Goal: Transaction & Acquisition: Purchase product/service

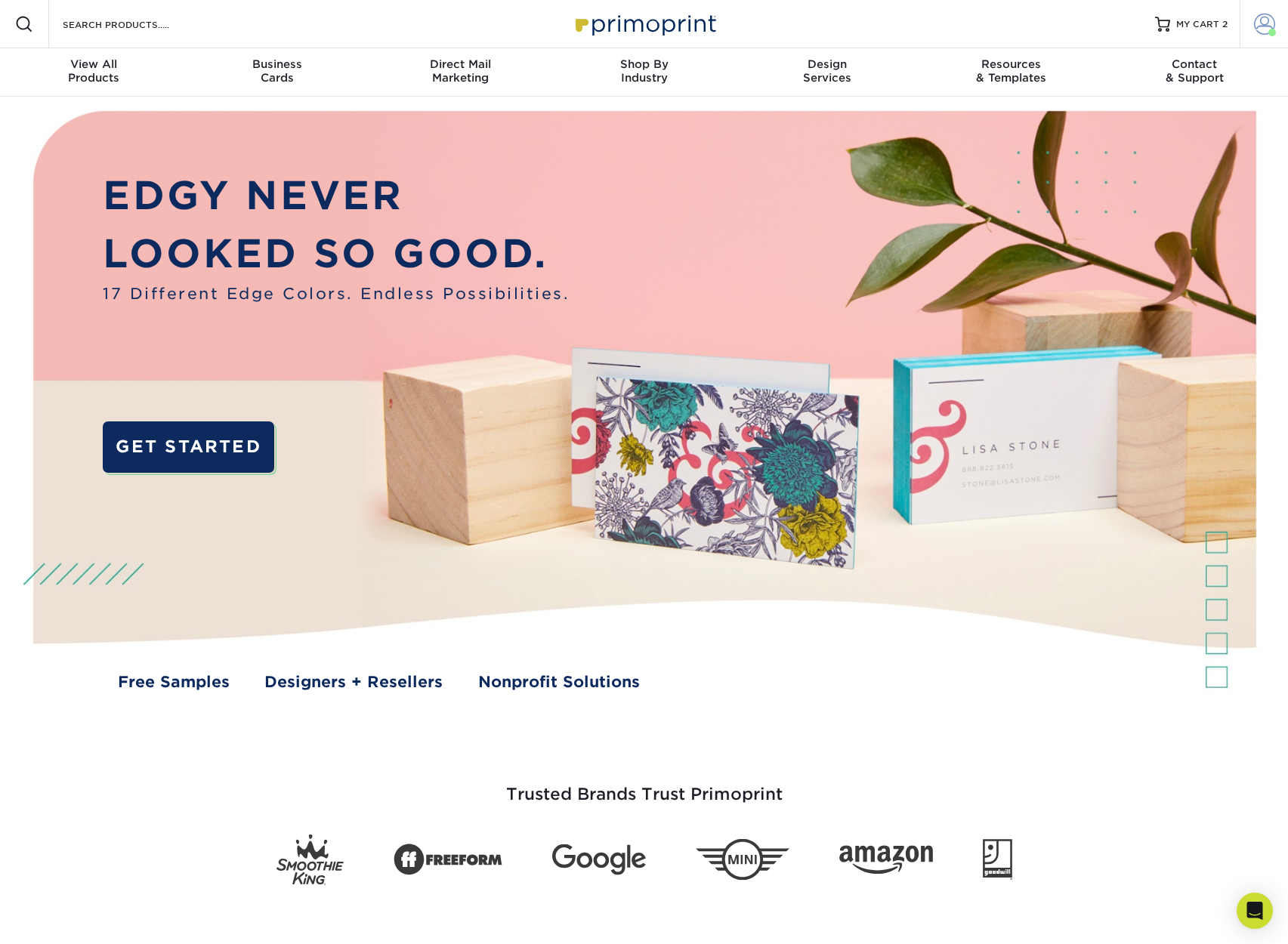
click at [1267, 22] on span at bounding box center [1264, 24] width 22 height 22
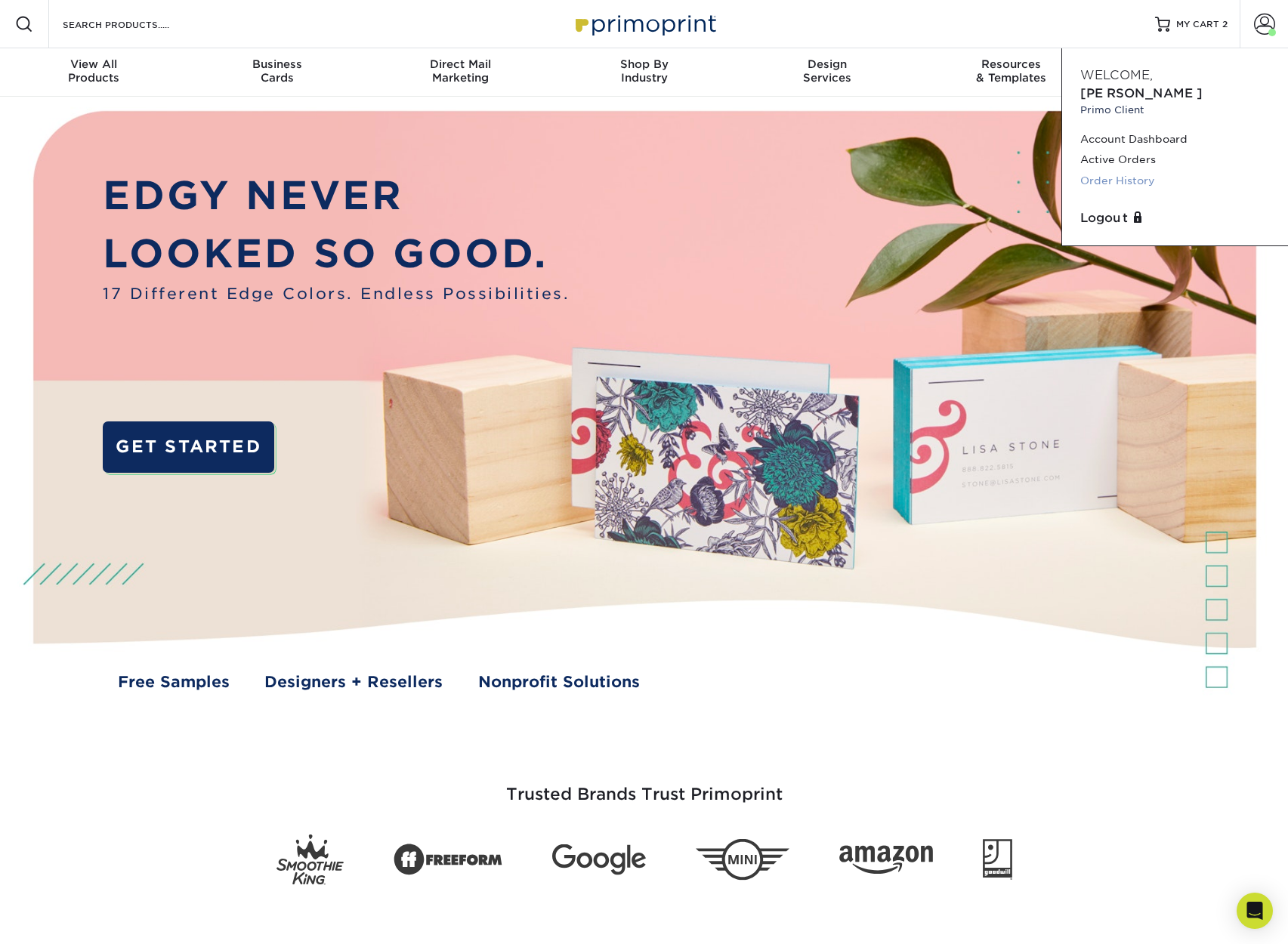
click at [1108, 171] on link "Order History" at bounding box center [1175, 181] width 190 height 21
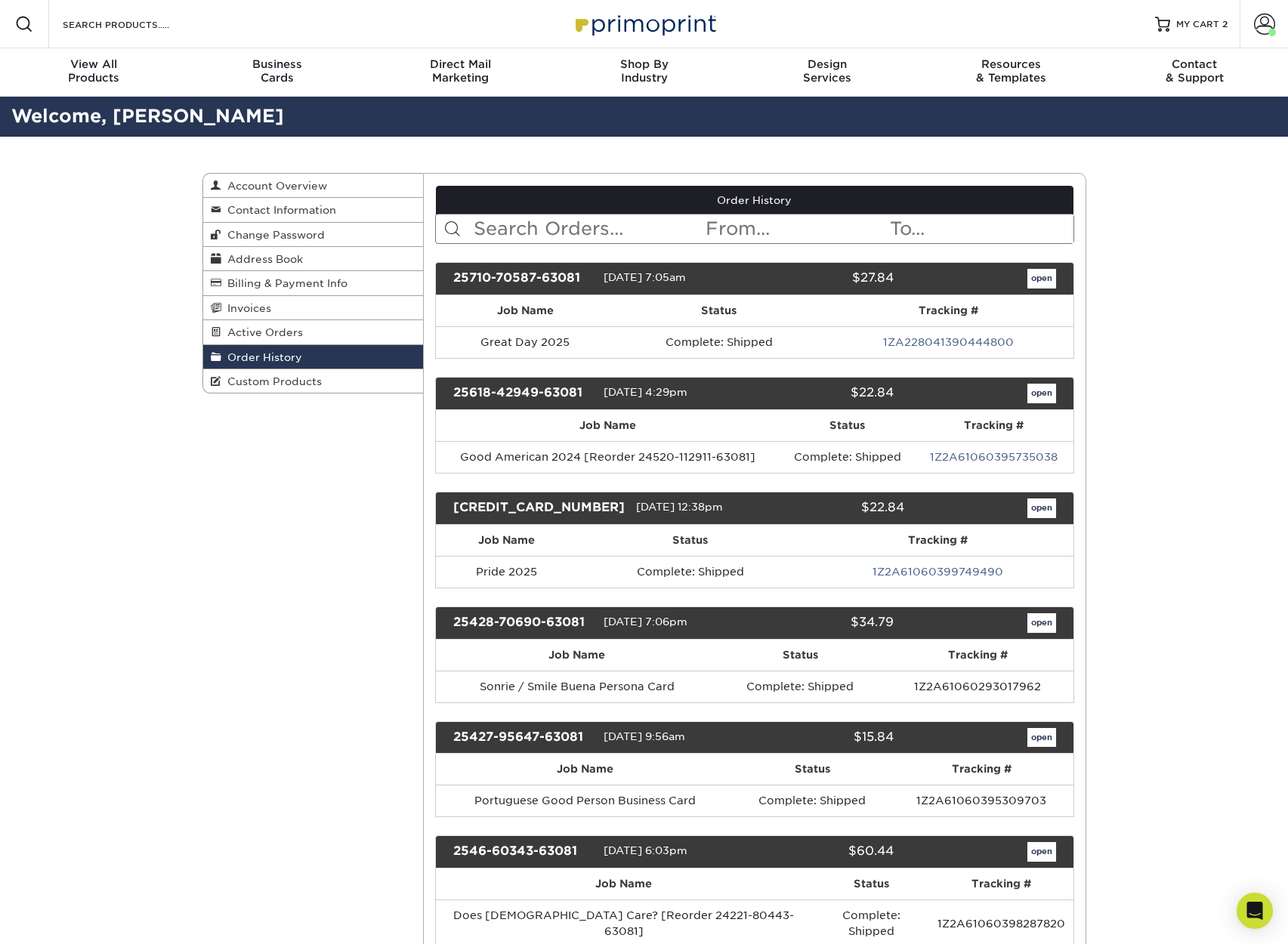
click at [1038, 279] on link "open" at bounding box center [1041, 278] width 29 height 20
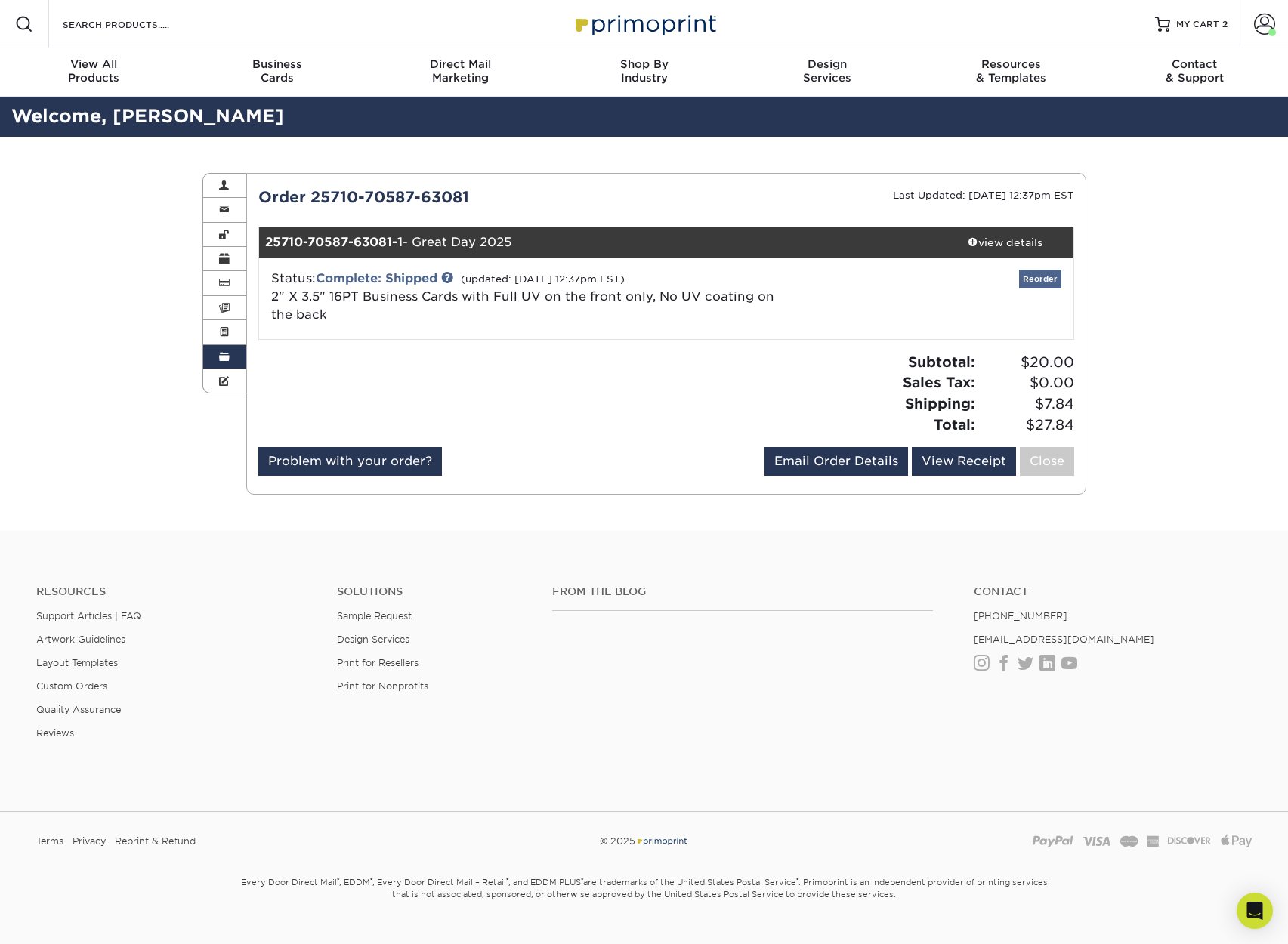
click at [1032, 277] on link "Reorder" at bounding box center [1040, 279] width 42 height 19
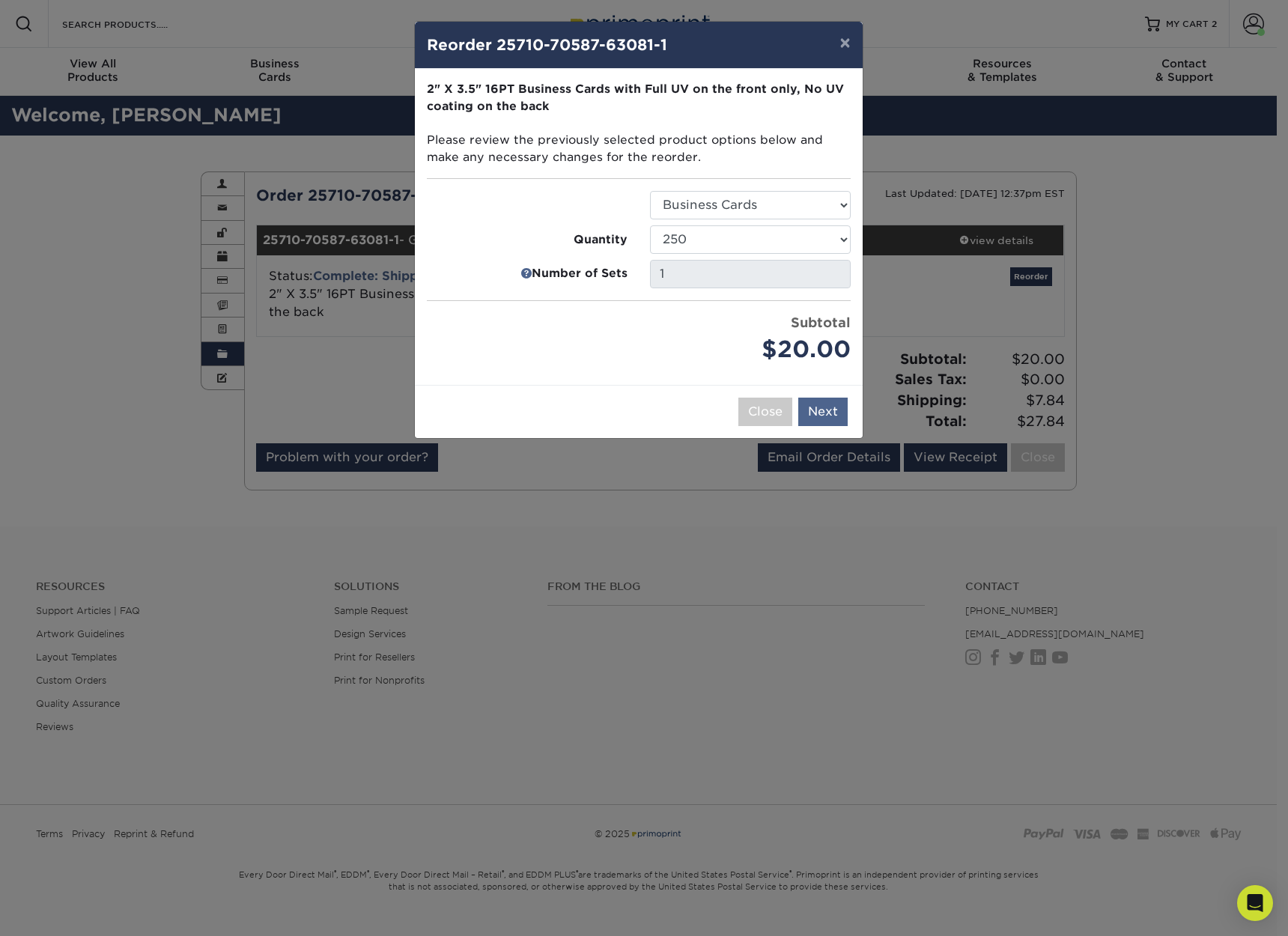
click at [824, 407] on button "Next" at bounding box center [823, 412] width 49 height 28
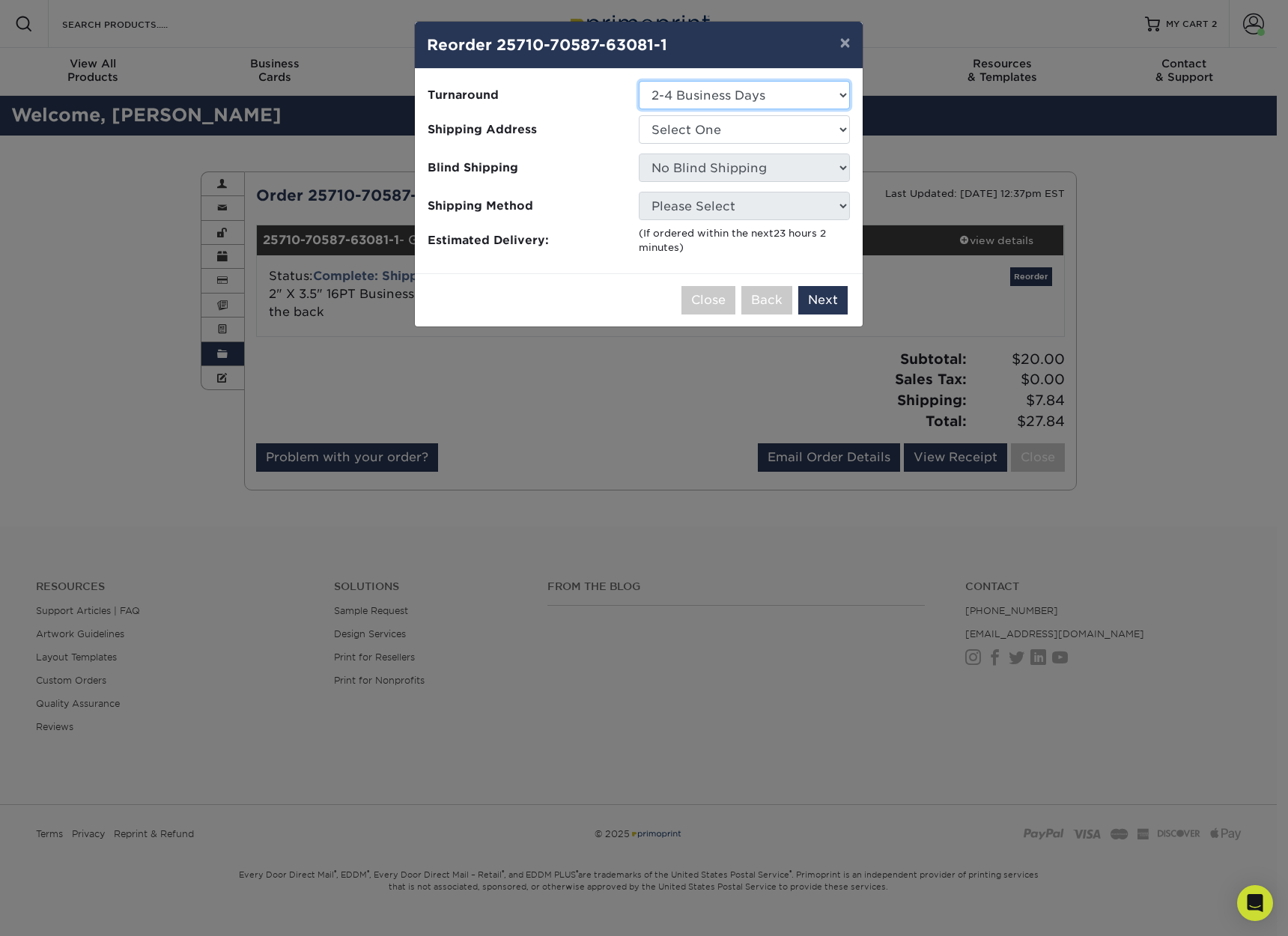
select select "65cd1bbd-750b-4ada-bbb1-7cf78bfe8d25"
select select "101325"
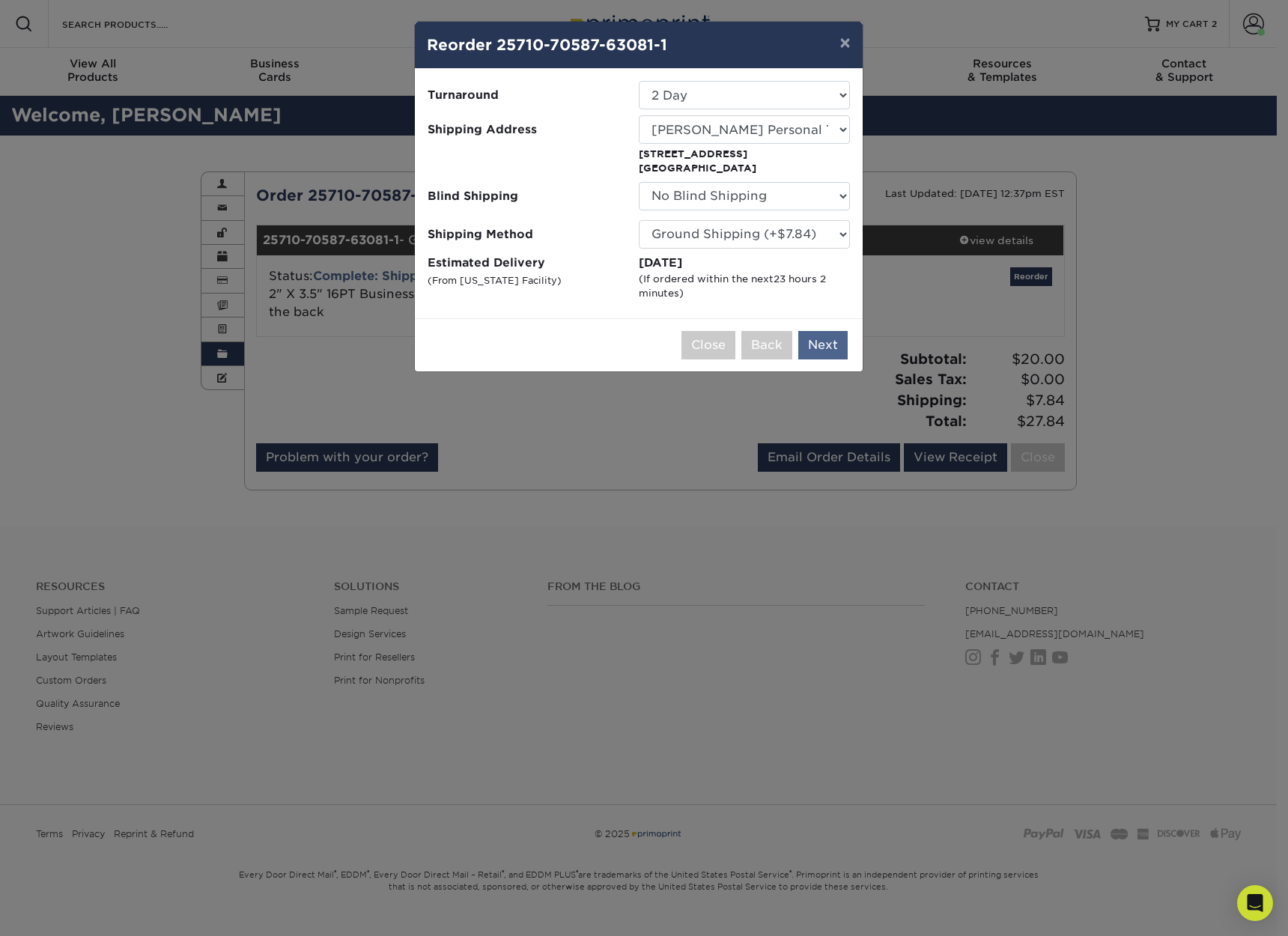
click at [826, 347] on button "Next" at bounding box center [823, 345] width 49 height 28
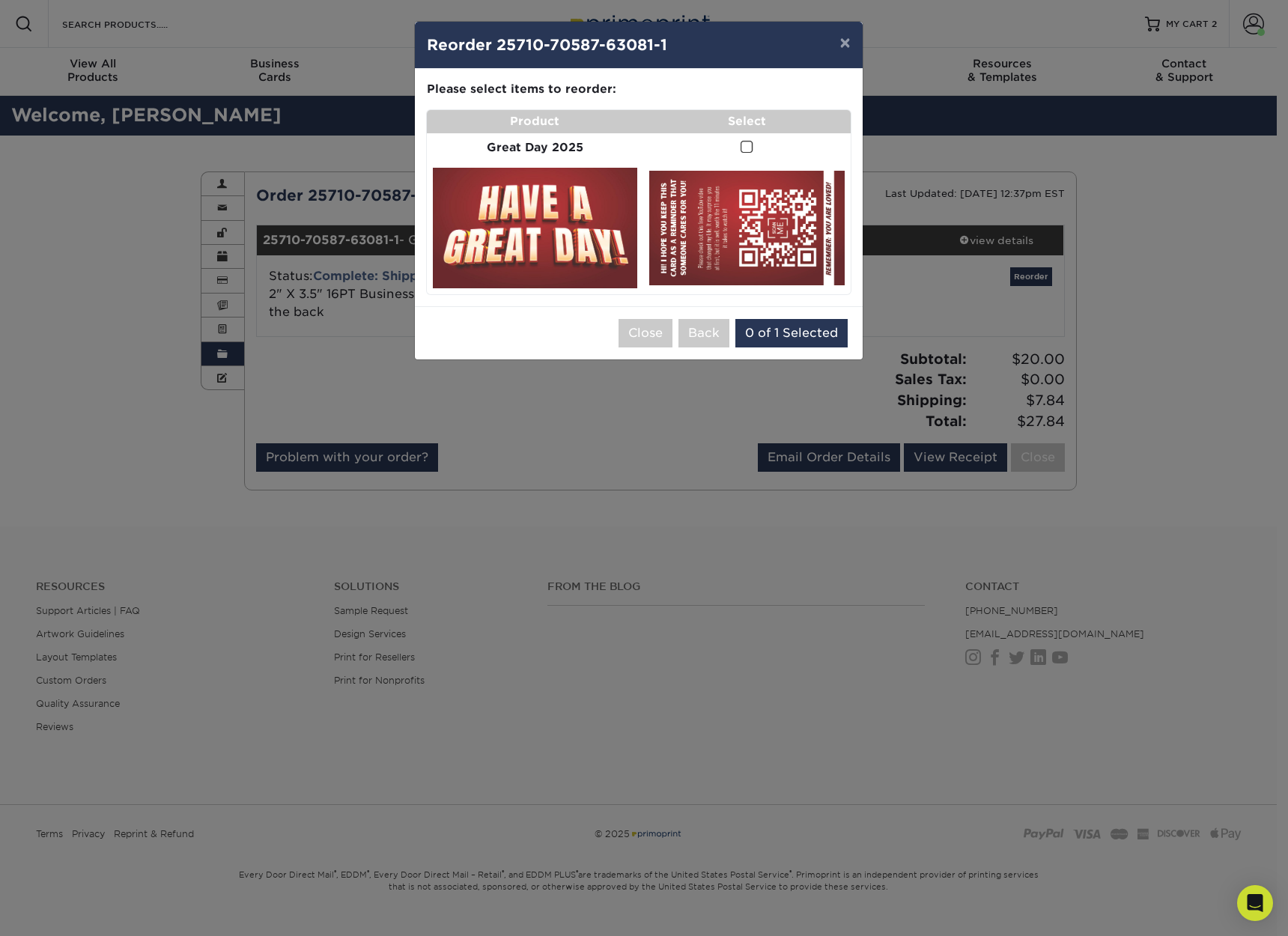
click at [745, 144] on span at bounding box center [747, 147] width 13 height 14
click at [0, 0] on input "checkbox" at bounding box center [0, 0] width 0 height 0
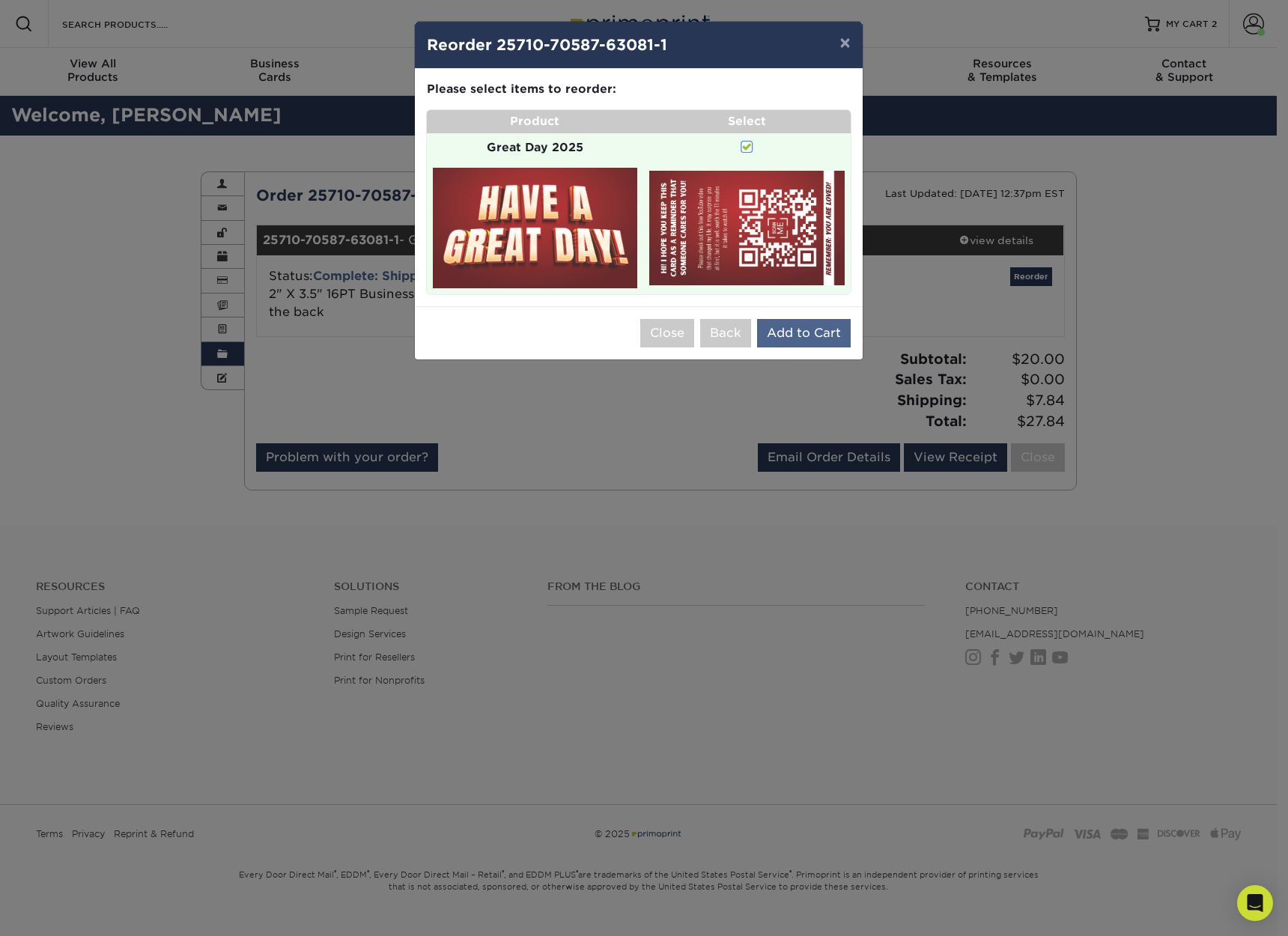
click at [799, 324] on button "Add to Cart" at bounding box center [804, 333] width 93 height 28
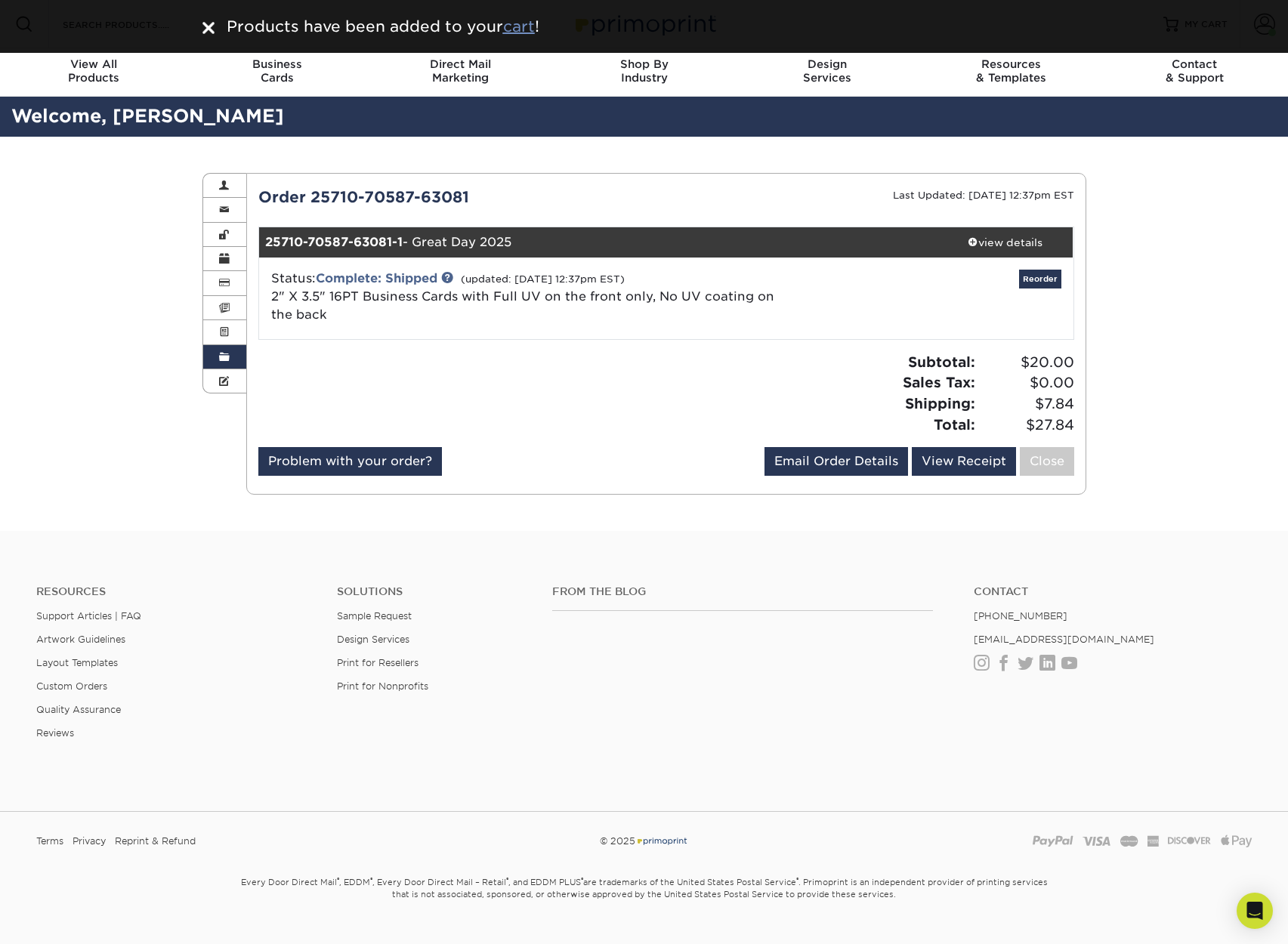
click at [518, 27] on u "cart" at bounding box center [519, 26] width 32 height 18
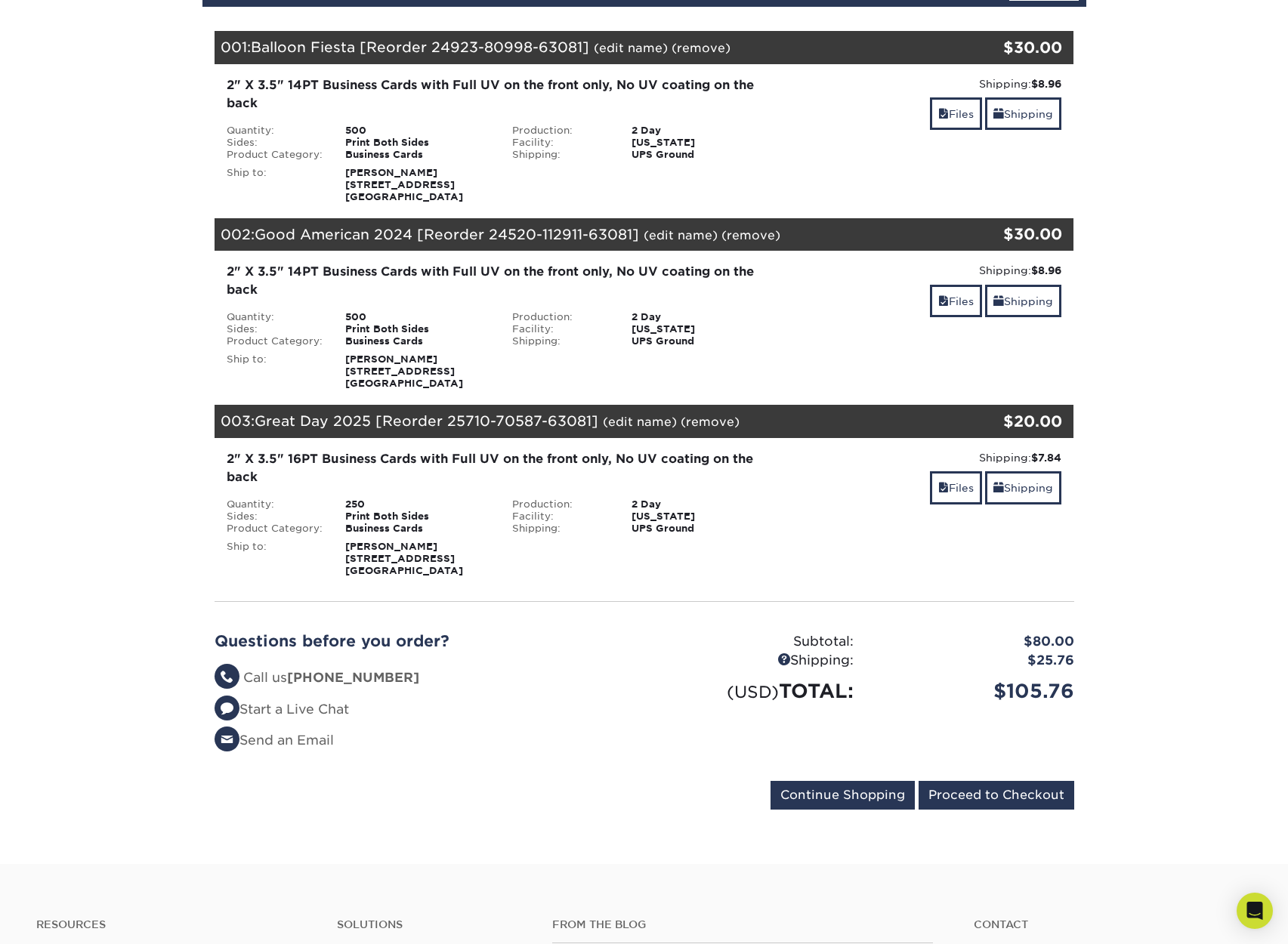
scroll to position [249, 0]
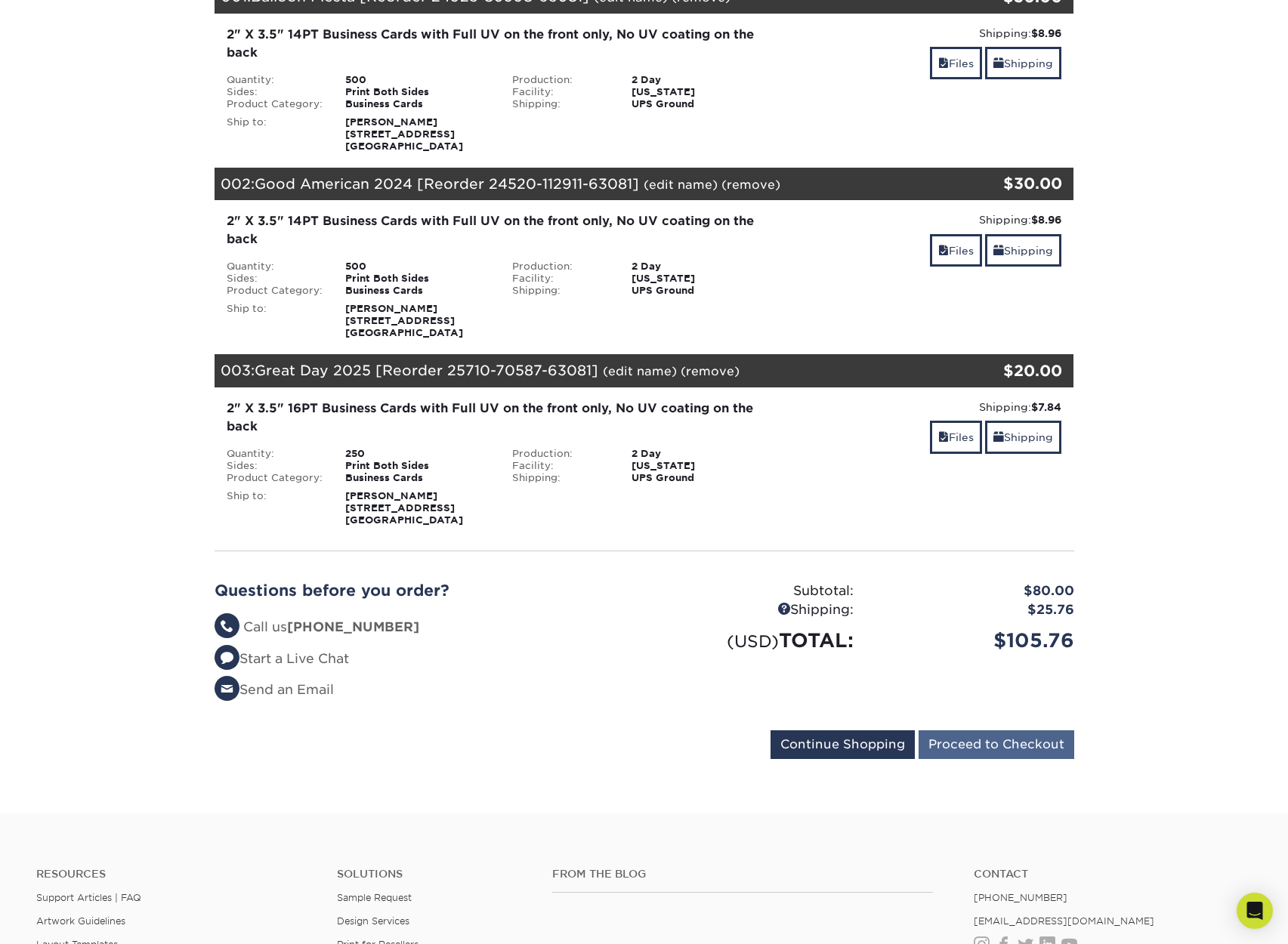
click at [974, 759] on input "Proceed to Checkout" at bounding box center [996, 745] width 156 height 29
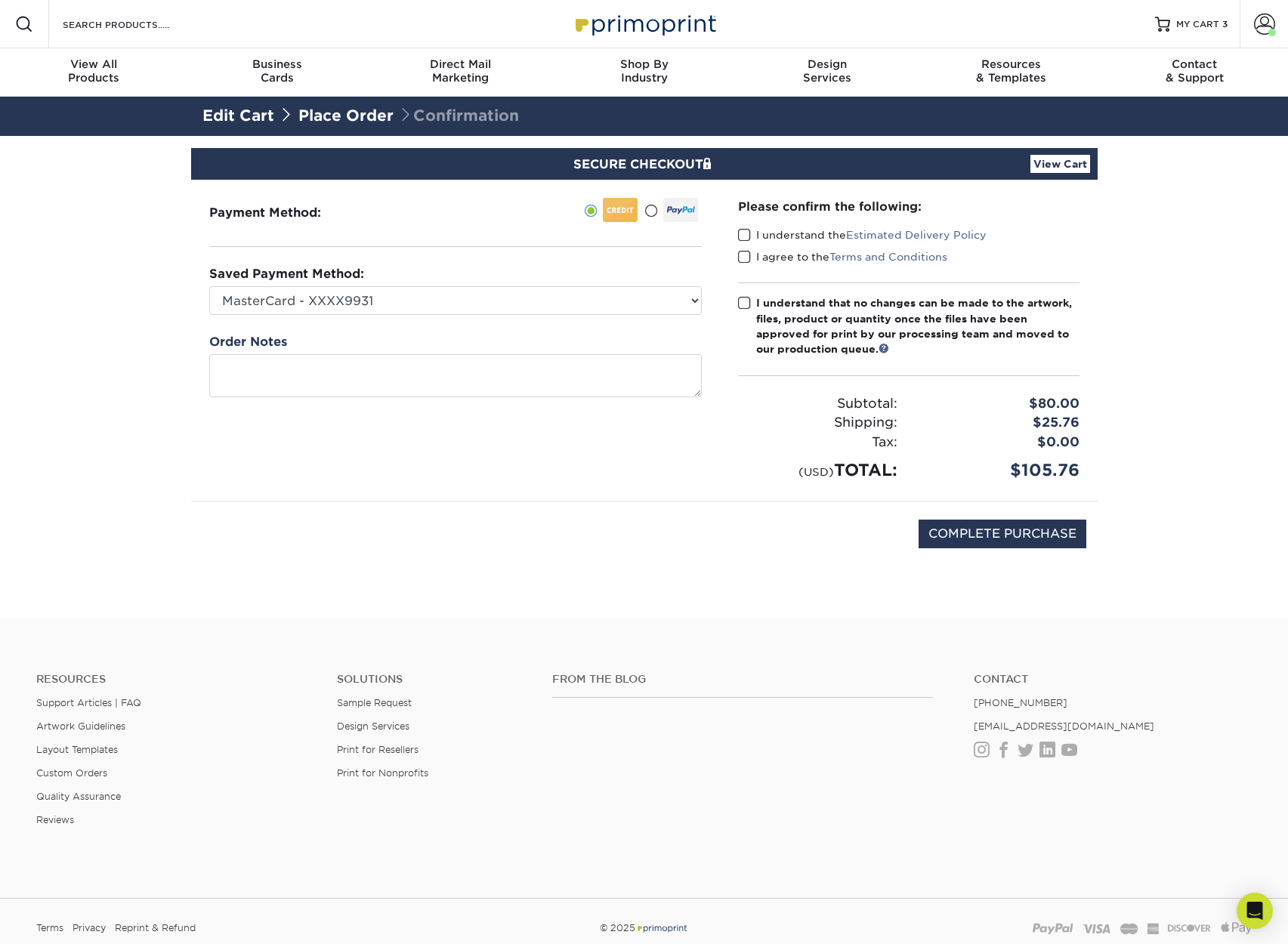
click at [651, 210] on span at bounding box center [650, 211] width 13 height 14
click at [0, 0] on input "radio" at bounding box center [0, 0] width 0 height 0
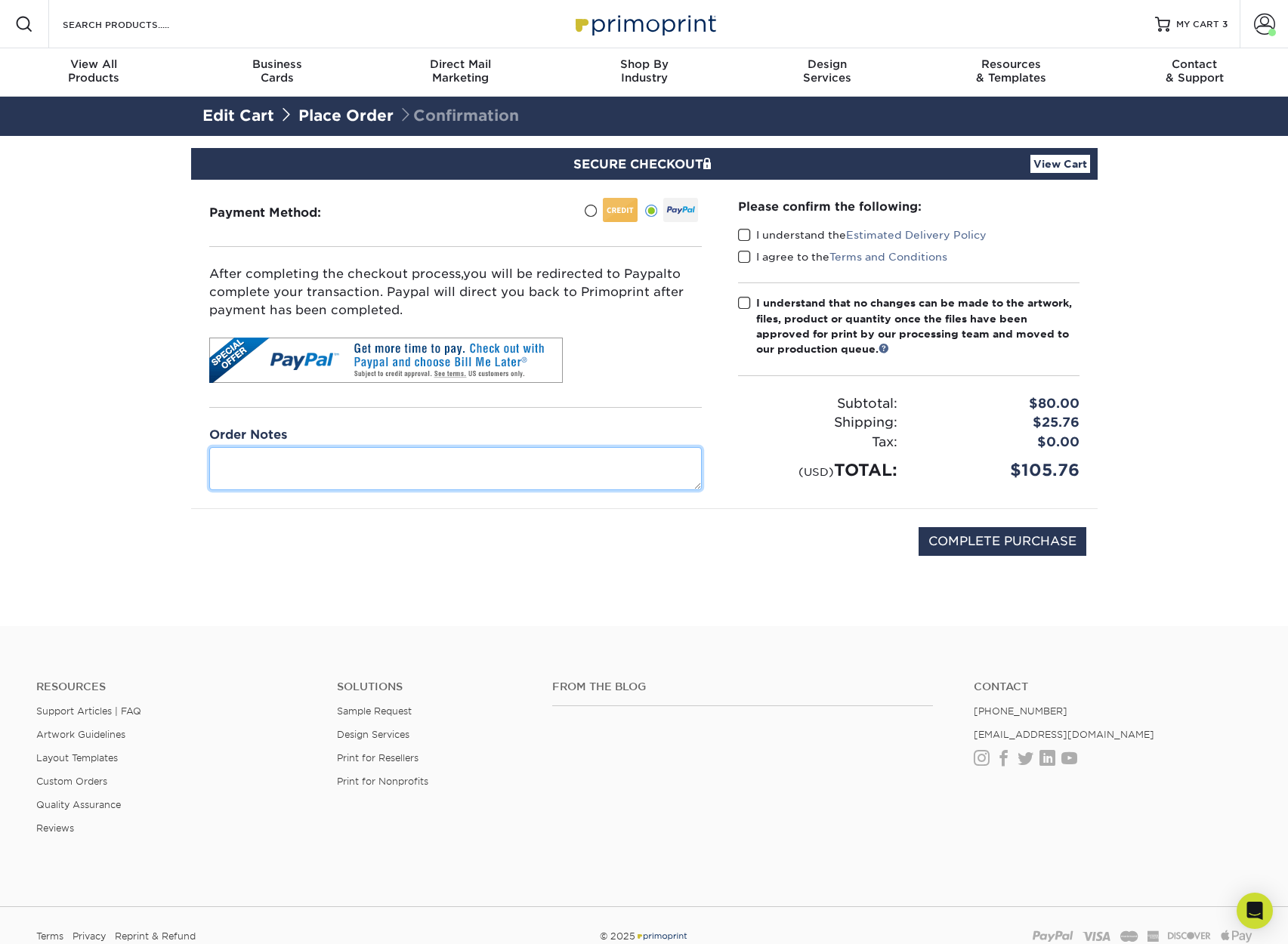
click at [326, 468] on textarea at bounding box center [455, 468] width 492 height 43
type textarea "Thank you for every quality job you do!!!"
click at [746, 233] on span at bounding box center [745, 235] width 13 height 14
click at [0, 0] on input "I understand the Estimated Delivery Policy" at bounding box center [0, 0] width 0 height 0
click at [746, 255] on span at bounding box center [745, 257] width 13 height 14
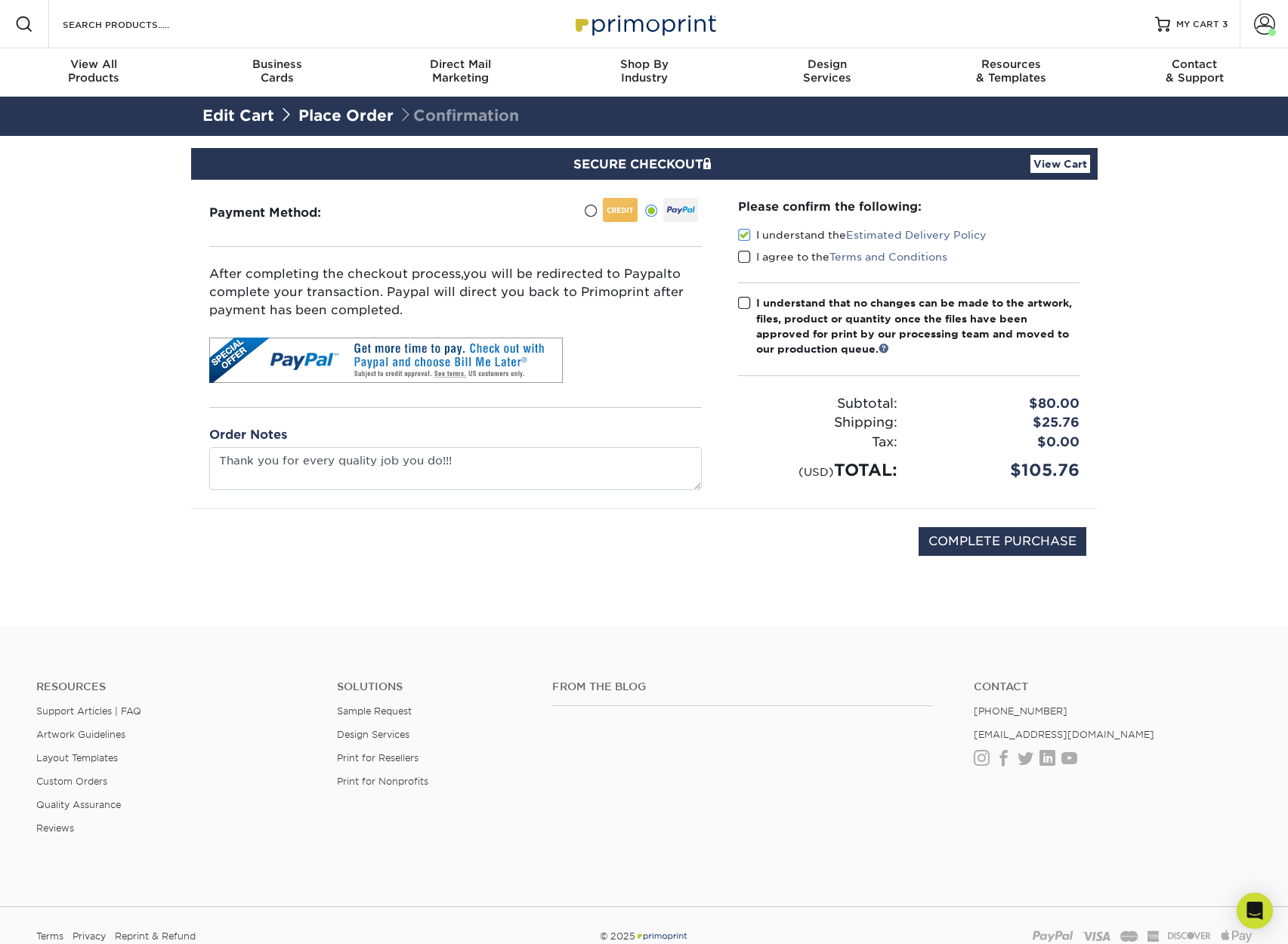
click at [0, 0] on input "I agree to the Terms and Conditions" at bounding box center [0, 0] width 0 height 0
click at [747, 301] on span at bounding box center [745, 303] width 13 height 14
click at [0, 0] on input "I understand that no changes can be made to the artwork, files, product or quan…" at bounding box center [0, 0] width 0 height 0
click at [1002, 538] on input "COMPLETE PURCHASE" at bounding box center [1002, 542] width 168 height 29
type input "PROCESSING, PLEASE WAIT..."
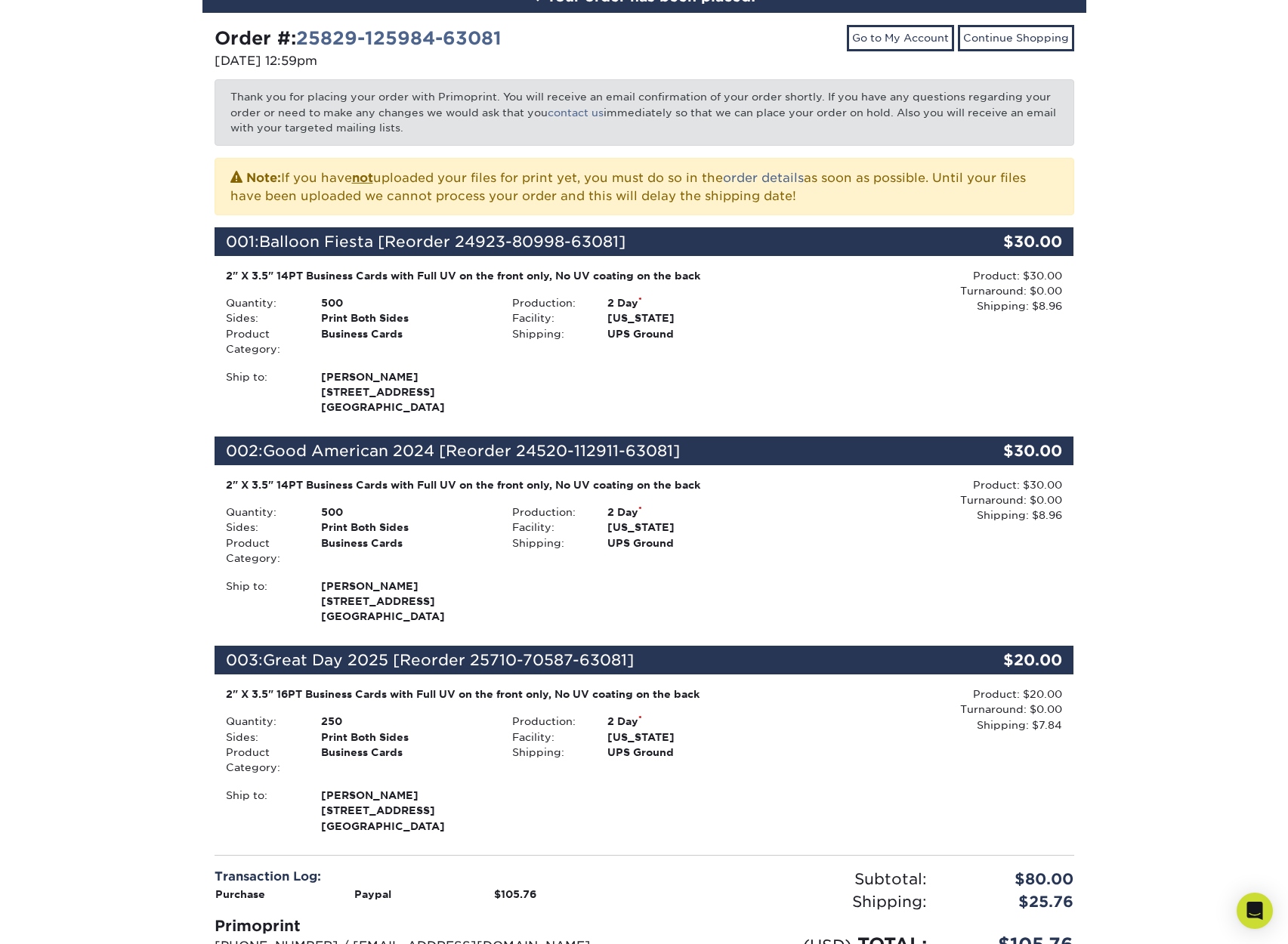
scroll to position [240, 0]
